Goal: Navigation & Orientation: Go to known website

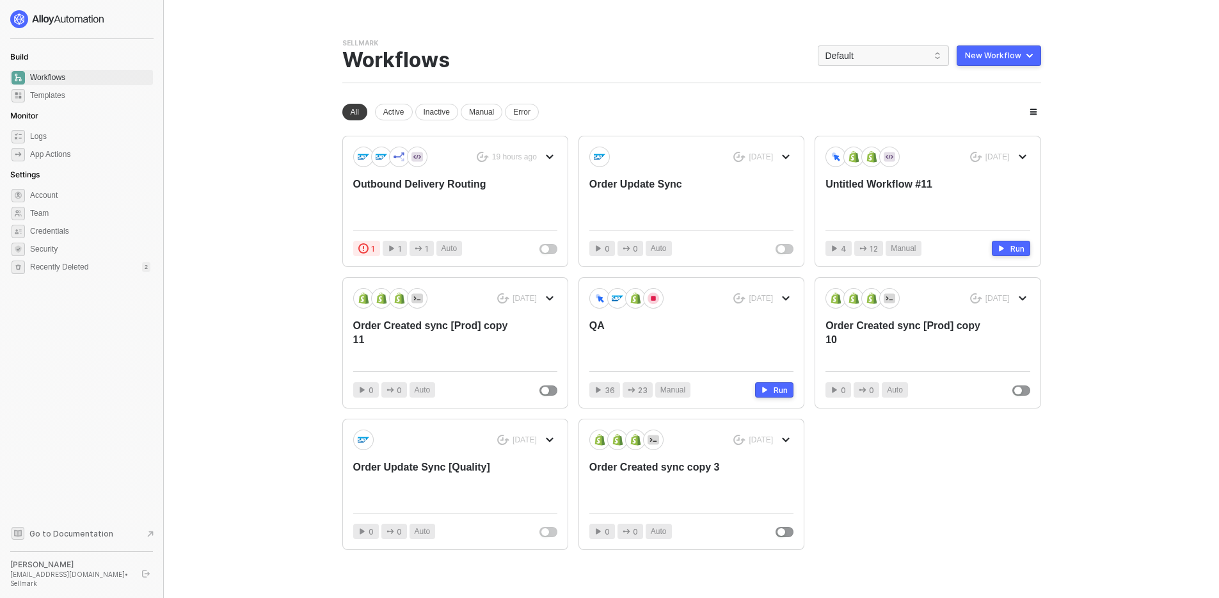
click at [146, 577] on icon "logout" at bounding box center [146, 573] width 8 height 8
